Goal: Check status: Check status

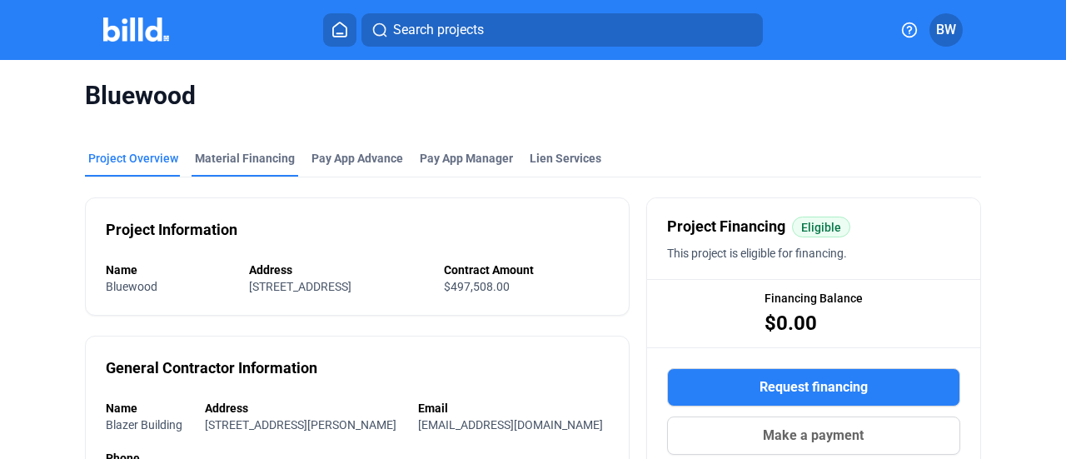
click at [227, 158] on div "Material Financing" at bounding box center [245, 158] width 100 height 17
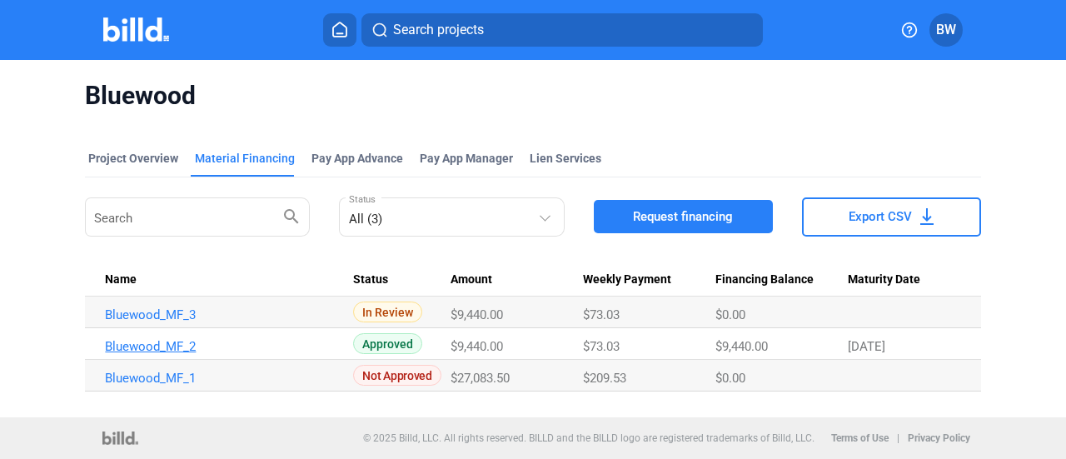
click at [153, 347] on link "Bluewood_MF_2" at bounding box center [223, 346] width 236 height 15
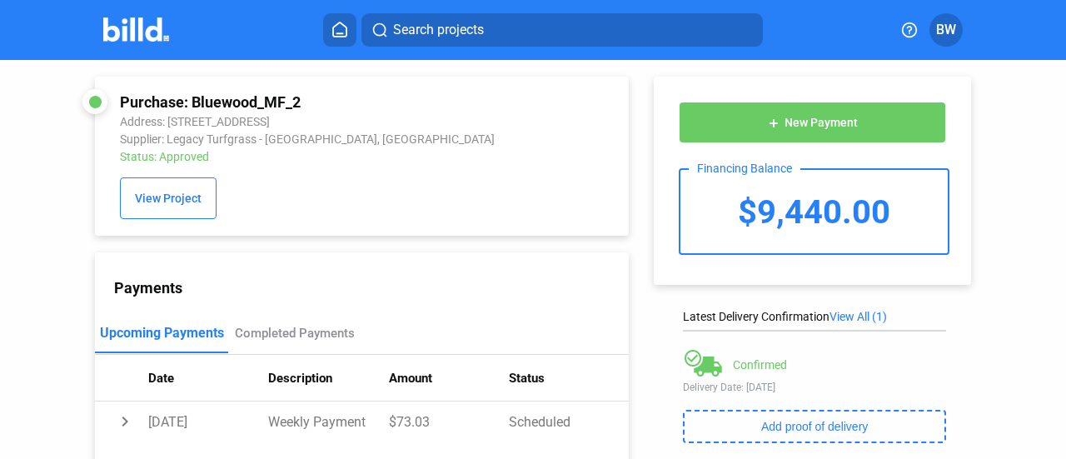
scroll to position [83, 0]
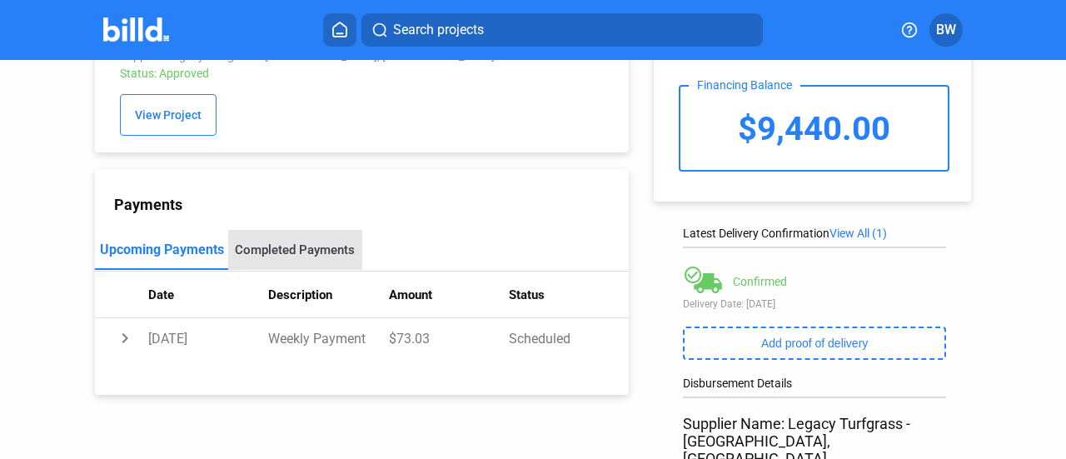
click at [300, 254] on div "Completed Payments" at bounding box center [295, 249] width 120 height 15
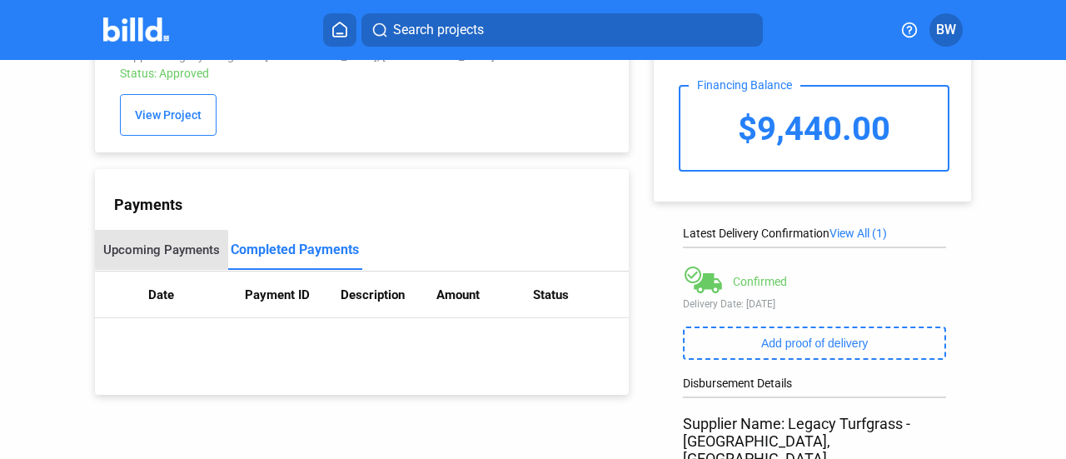
click at [183, 247] on div "Upcoming Payments" at bounding box center [161, 249] width 117 height 15
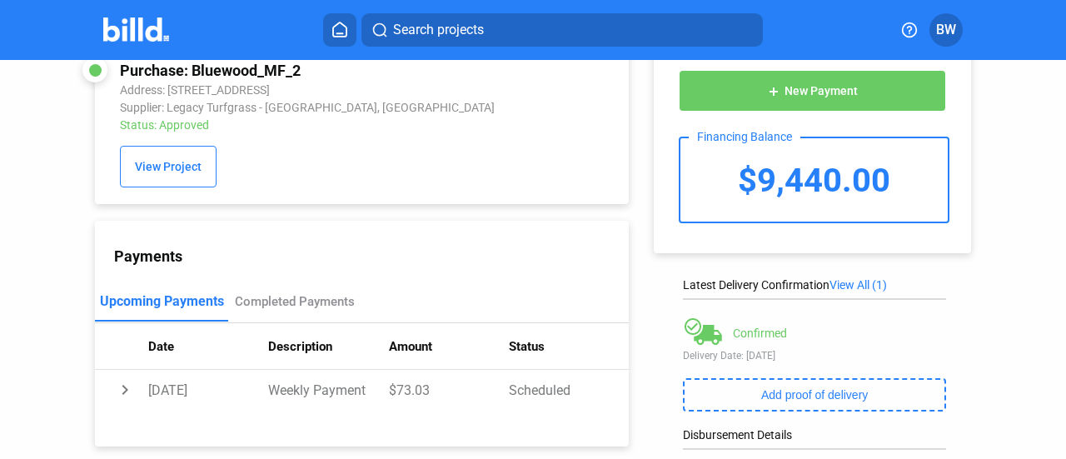
scroll to position [0, 0]
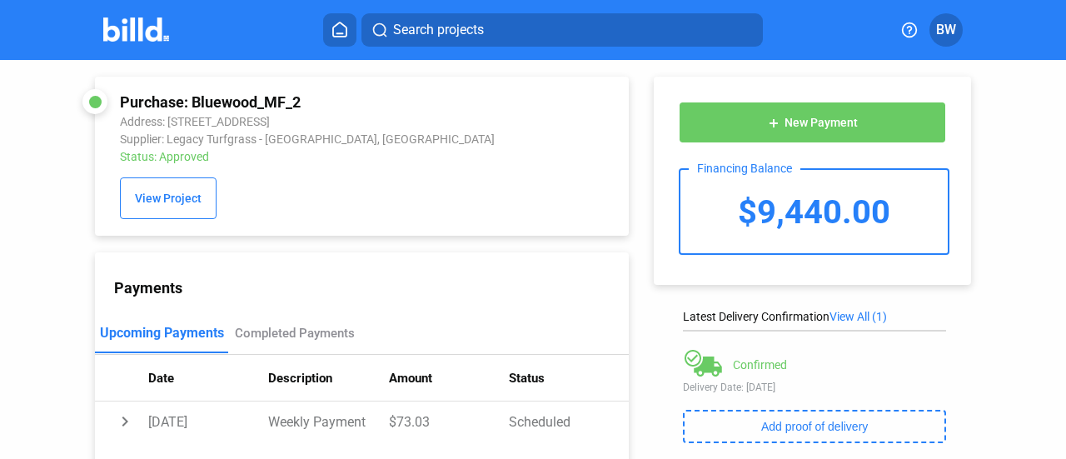
click at [641, 182] on div "add New Payment Financing Balance $9,440.00 Latest Delivery Confirmation View A…" at bounding box center [821, 455] width 384 height 790
click at [949, 30] on span "BW" at bounding box center [946, 30] width 20 height 20
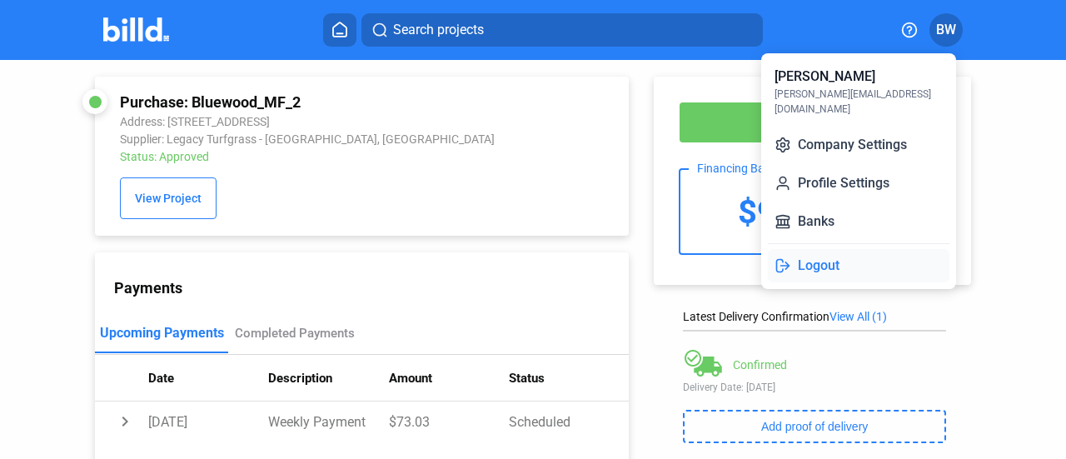
click at [843, 256] on button "Logout" at bounding box center [859, 265] width 182 height 33
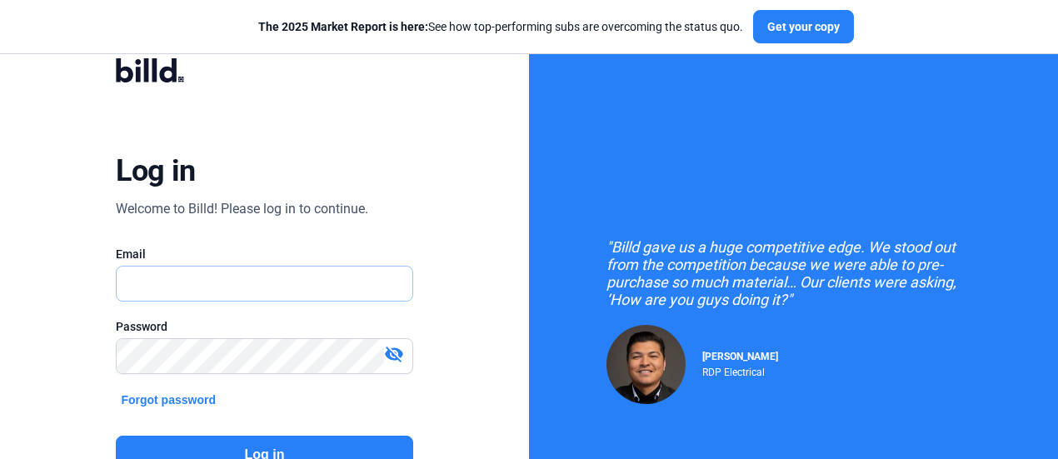
type input "[PERSON_NAME][EMAIL_ADDRESS][DOMAIN_NAME]"
